Goal: Task Accomplishment & Management: Manage account settings

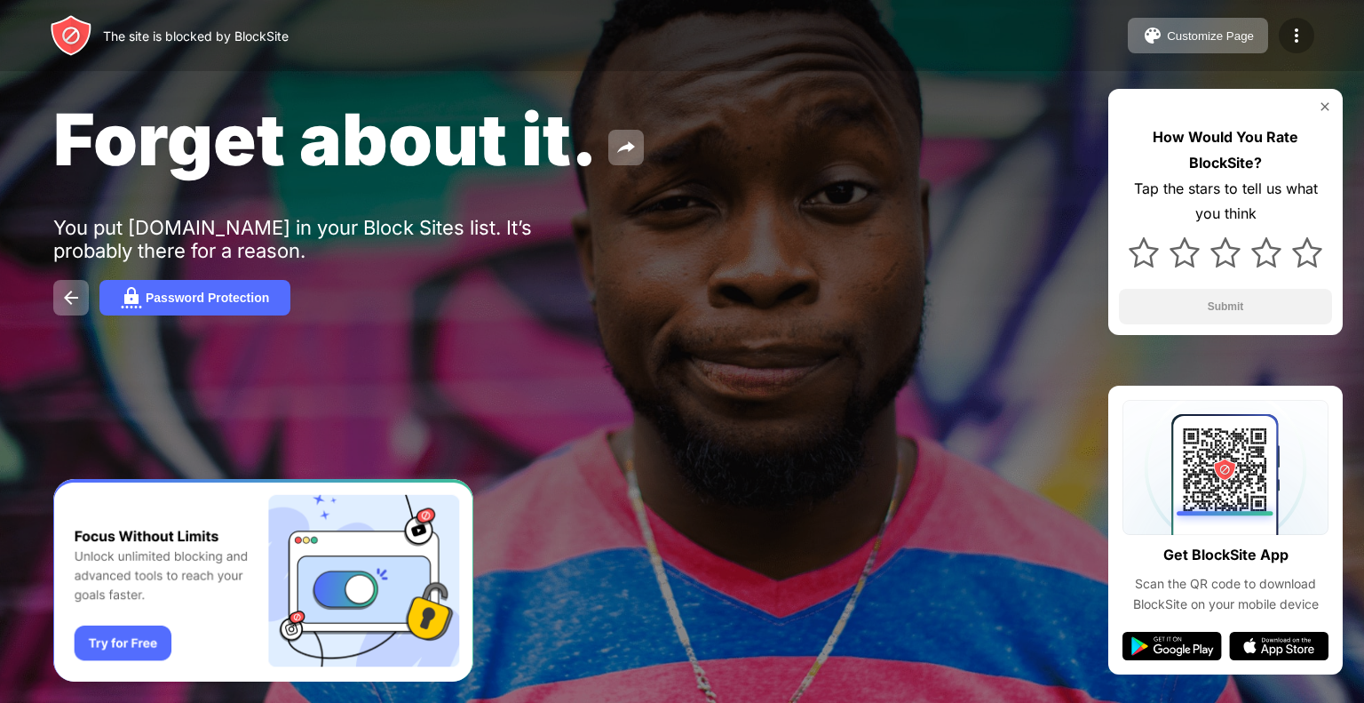
click at [1294, 49] on div at bounding box center [1297, 36] width 36 height 36
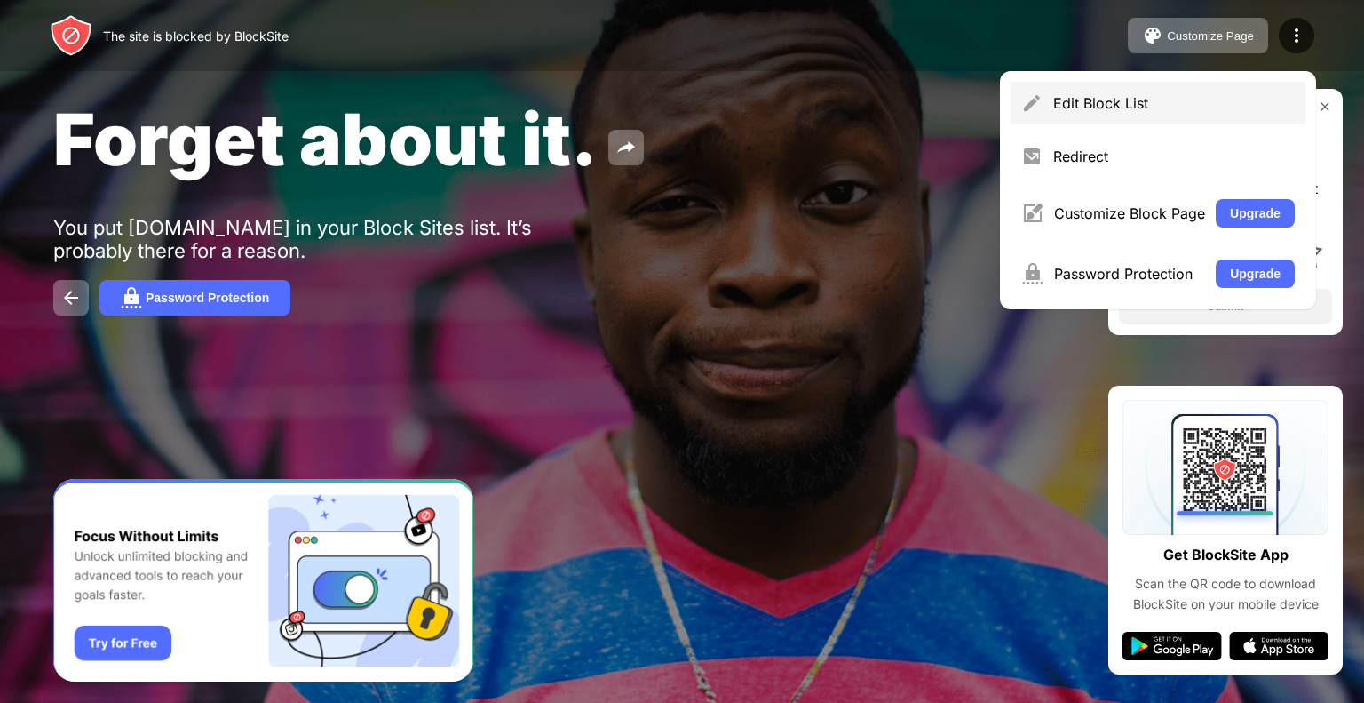
click at [1117, 101] on div "Edit Block List" at bounding box center [1175, 103] width 242 height 18
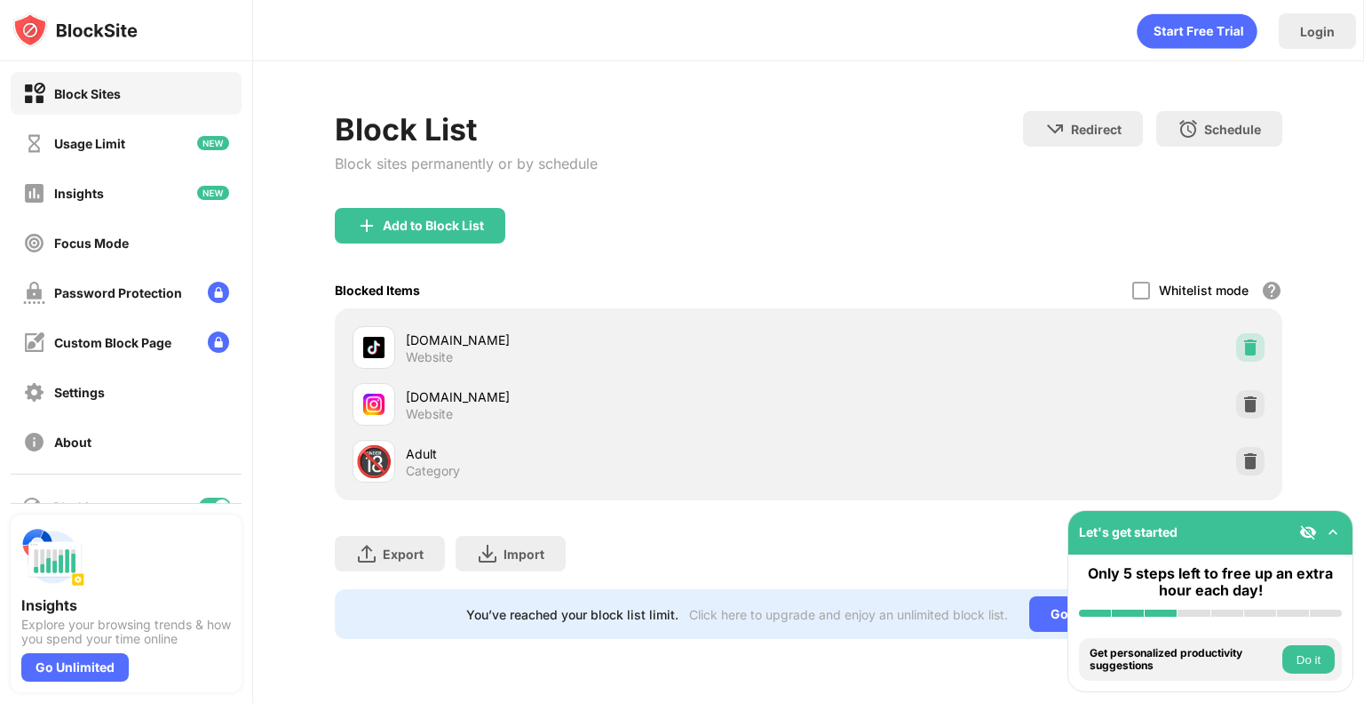
click at [1252, 346] on img at bounding box center [1251, 347] width 18 height 18
